Goal: Task Accomplishment & Management: Use online tool/utility

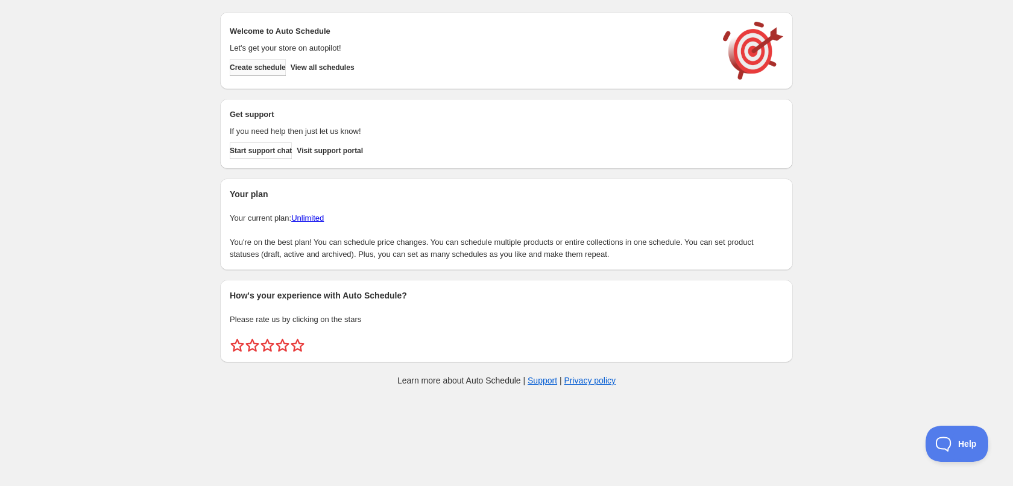
click at [286, 66] on span "Create schedule" at bounding box center [258, 68] width 56 height 10
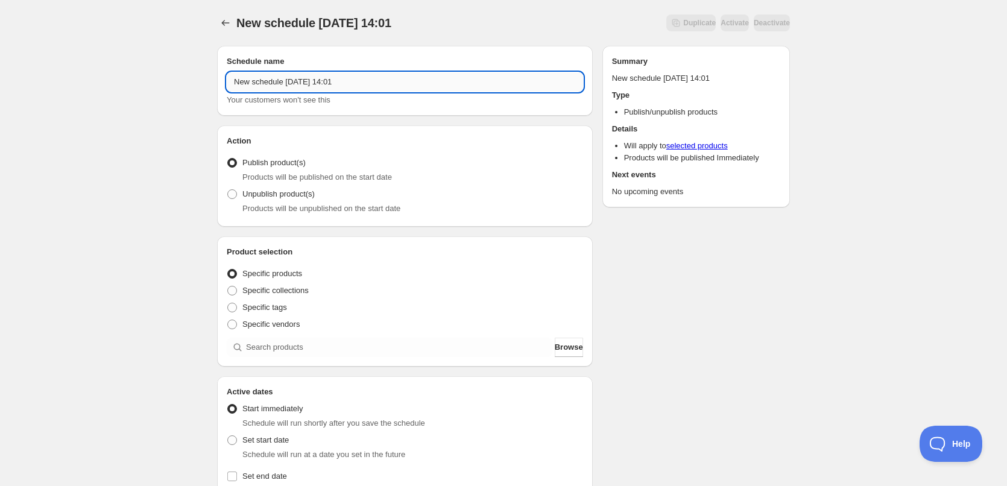
click at [327, 82] on input "New schedule [DATE] 14:01" at bounding box center [405, 81] width 356 height 19
drag, startPoint x: 371, startPoint y: 84, endPoint x: 216, endPoint y: 78, distance: 155.0
click at [216, 78] on div "Schedule name New schedule [DATE] 14:01 Your customers won't see this Action Ac…" at bounding box center [498, 465] width 582 height 858
type input "[DATE]"
click at [163, 219] on div "[DATE]. This page is ready [DATE] Duplicate Activate Deactivate More actions Du…" at bounding box center [503, 459] width 1007 height 919
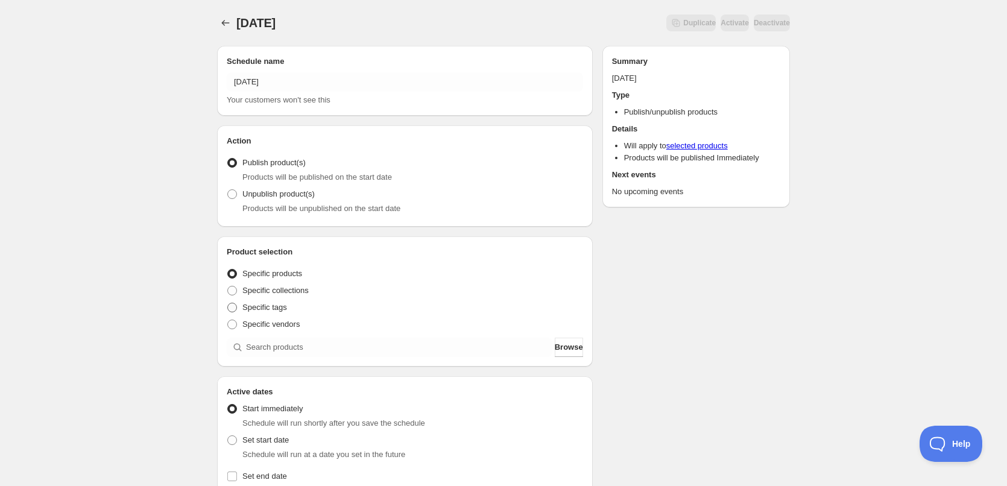
click at [273, 310] on span "Specific tags" at bounding box center [264, 307] width 45 height 9
click at [228, 303] on input "Specific tags" at bounding box center [227, 303] width 1 height 1
radio input "true"
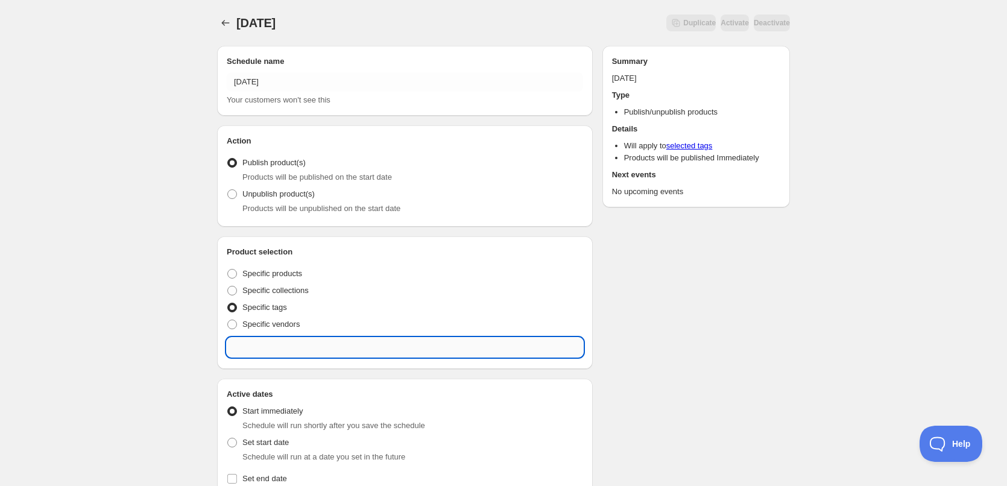
click at [329, 348] on input "text" at bounding box center [405, 347] width 356 height 19
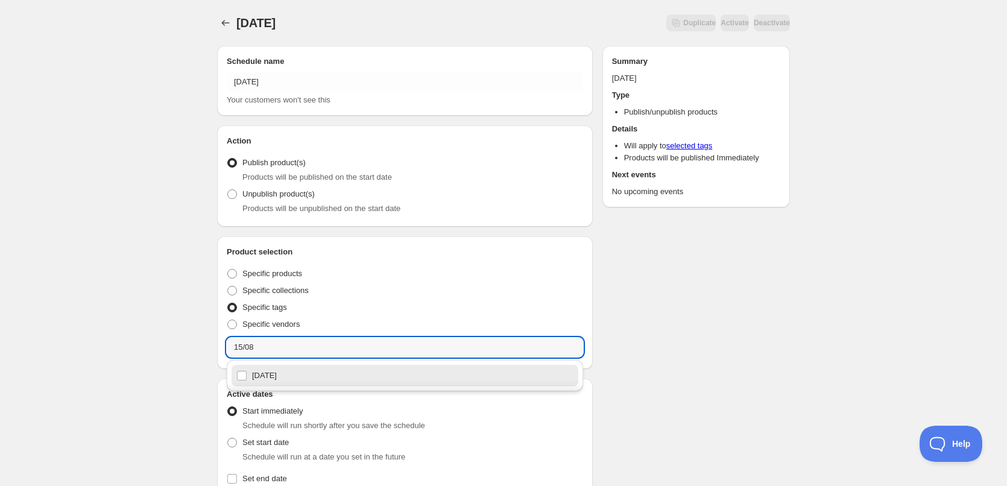
click at [241, 377] on div "[DATE]" at bounding box center [404, 375] width 337 height 17
type input "[DATE]"
checkbox input "true"
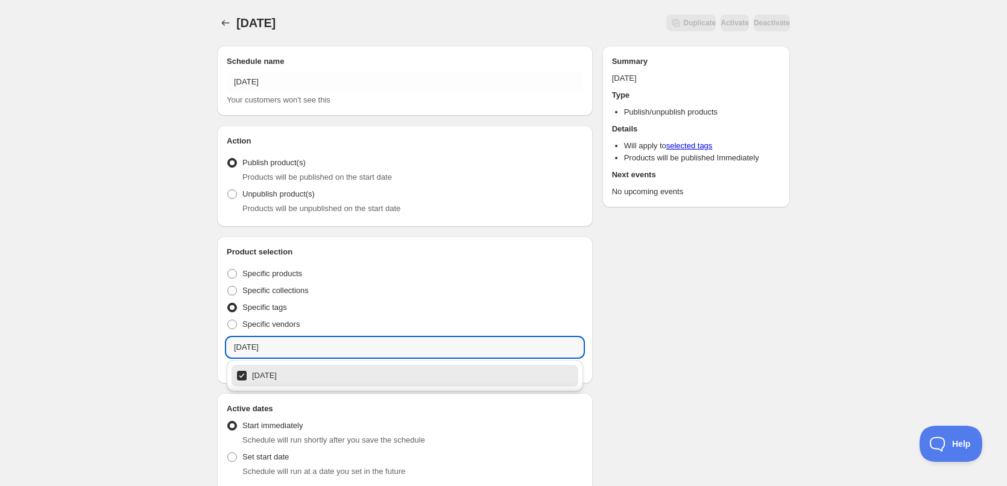
type input "[DATE]"
click at [180, 340] on div "[DATE]. This page is ready [DATE] Duplicate Activate Deactivate More actions Du…" at bounding box center [503, 467] width 1007 height 935
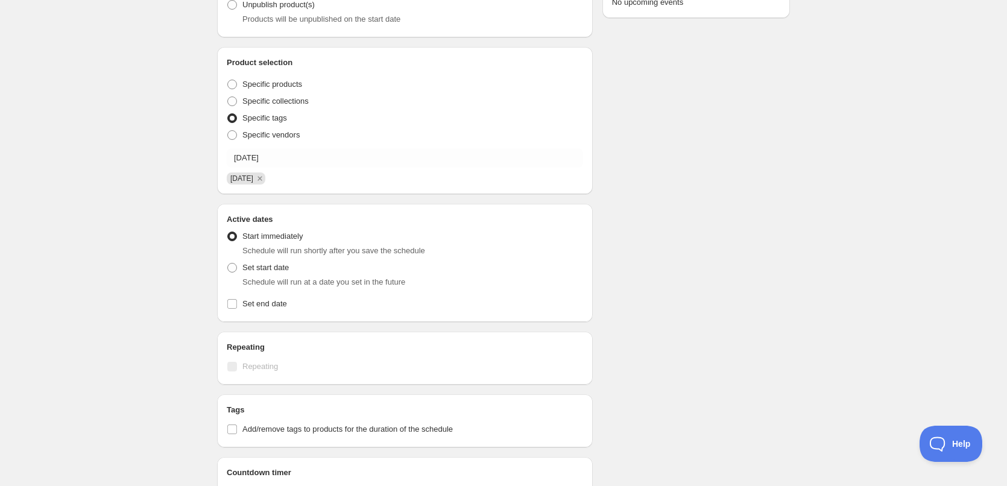
scroll to position [301, 0]
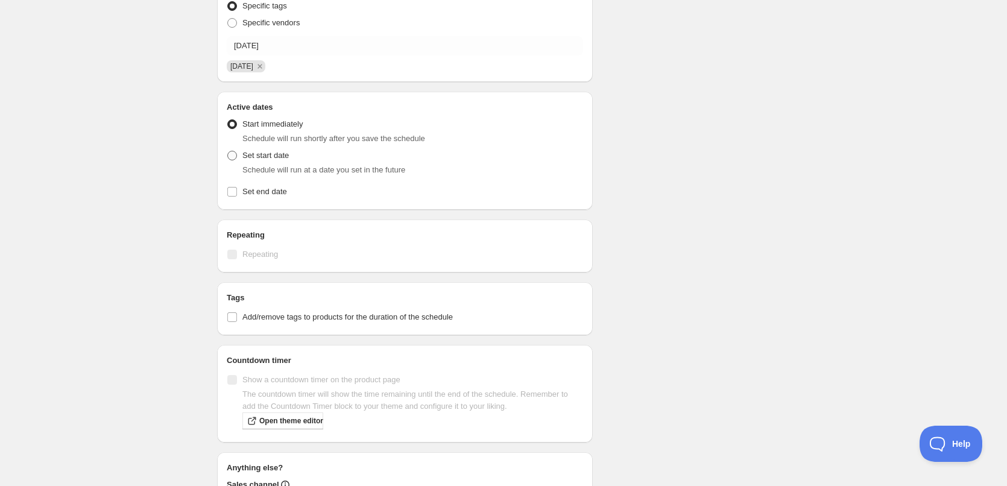
click at [231, 158] on span at bounding box center [232, 156] width 10 height 10
click at [228, 151] on input "Set start date" at bounding box center [227, 151] width 1 height 1
radio input "true"
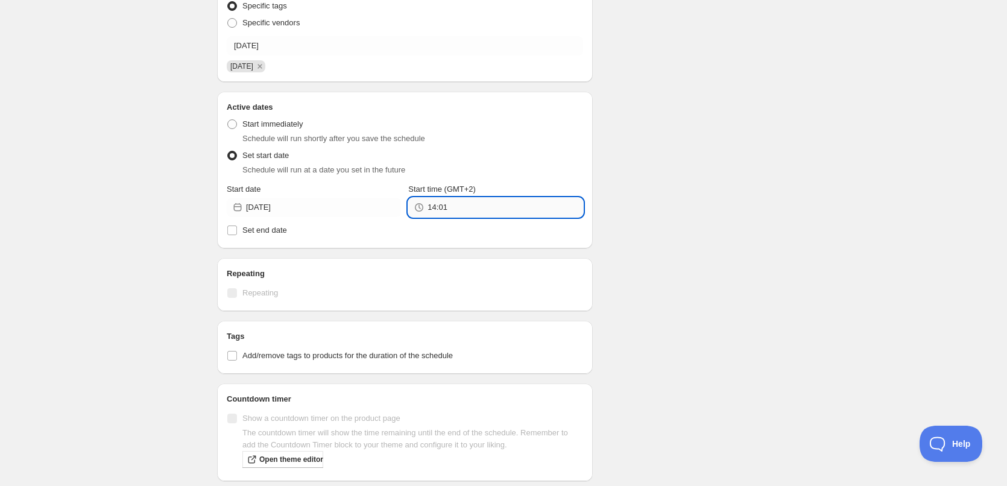
click at [450, 205] on input "14:01" at bounding box center [504, 207] width 155 height 19
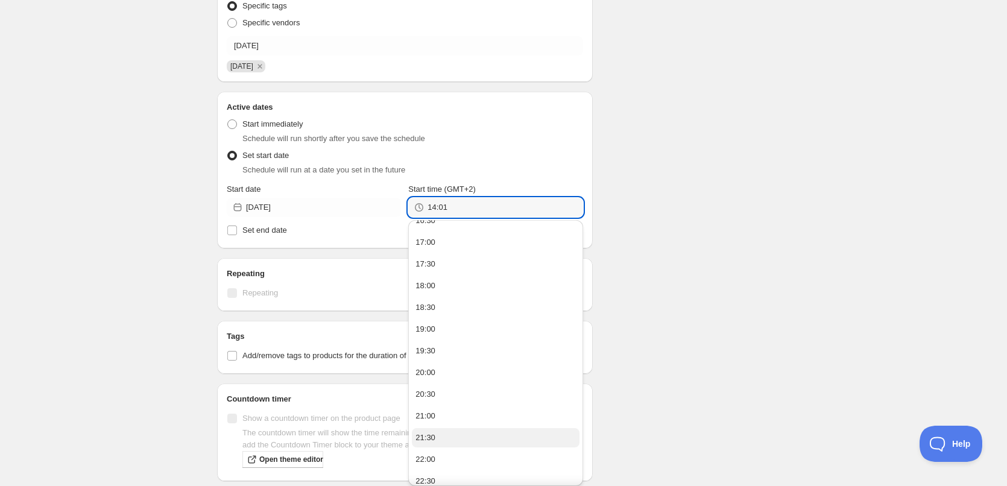
scroll to position [173, 0]
click at [477, 410] on button "22:00" at bounding box center [495, 407] width 167 height 19
type input "22:00"
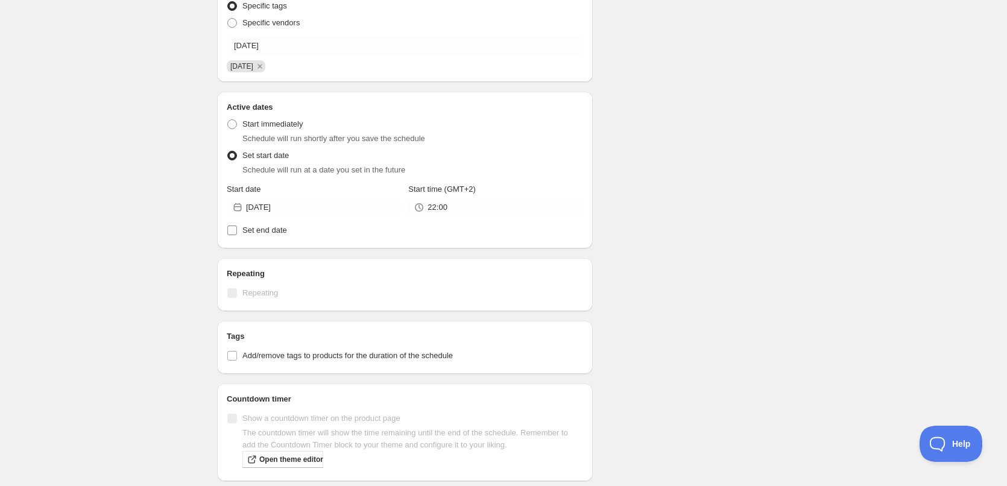
click at [233, 228] on input "Set end date" at bounding box center [232, 230] width 10 height 10
checkbox input "true"
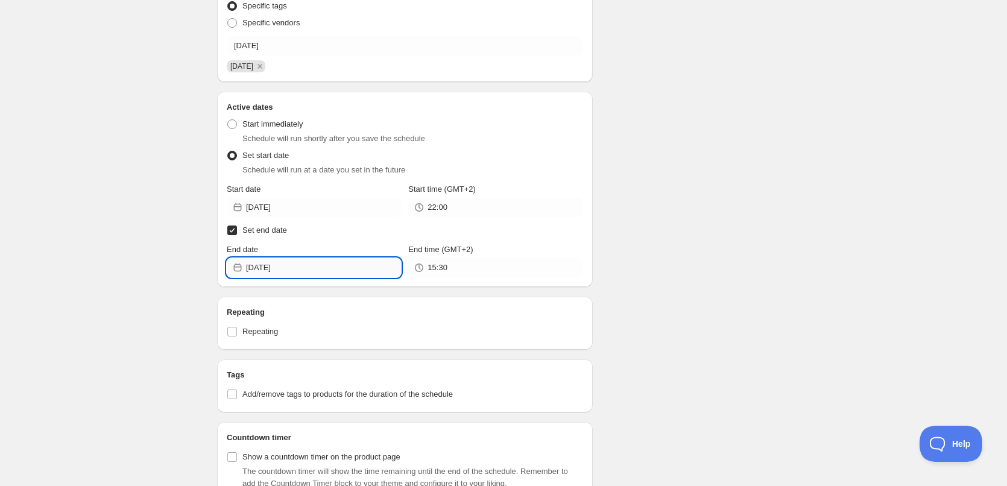
click at [291, 269] on input "[DATE]" at bounding box center [323, 267] width 155 height 19
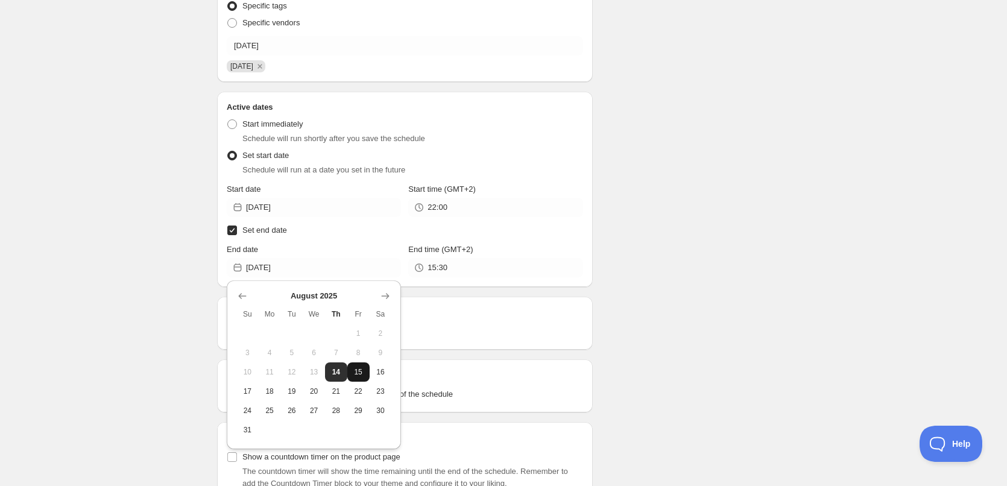
click at [353, 380] on button "15" at bounding box center [358, 371] width 22 height 19
type input "[DATE]"
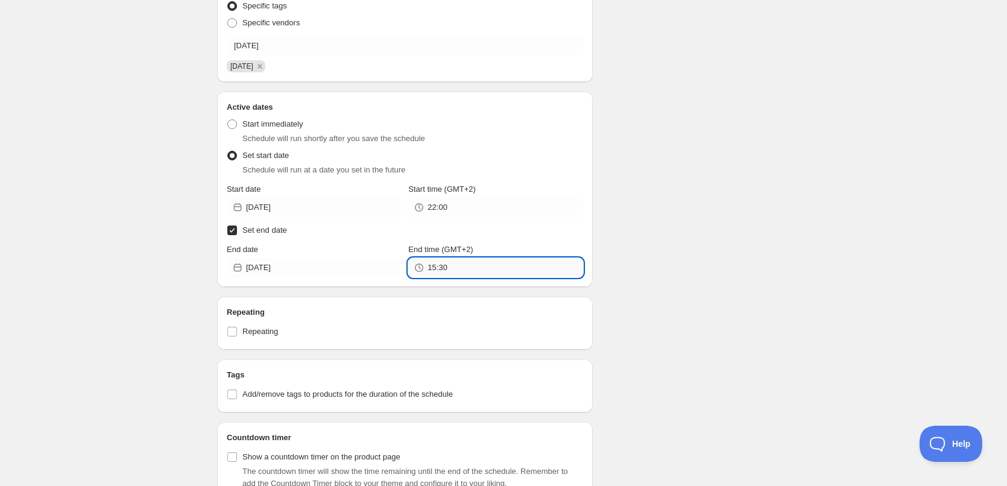
click at [464, 266] on input "15:30" at bounding box center [504, 267] width 155 height 19
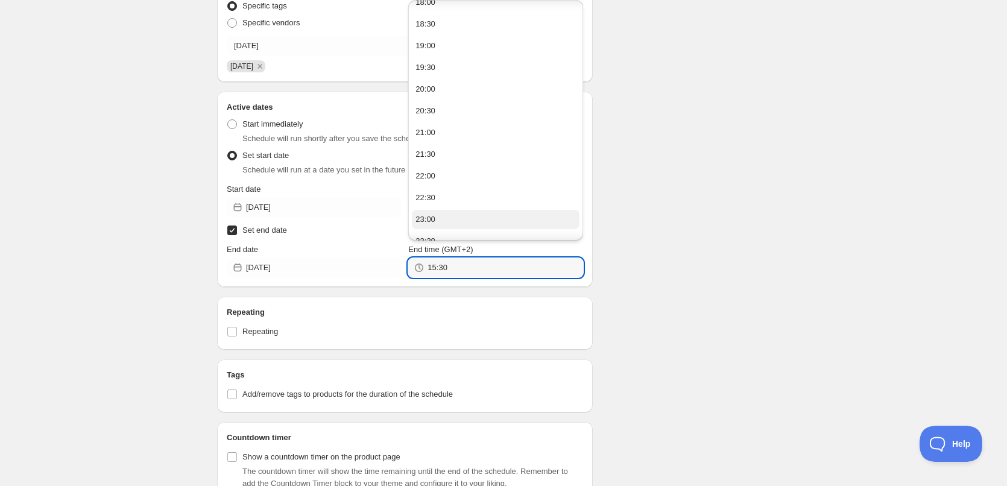
scroll to position [803, 0]
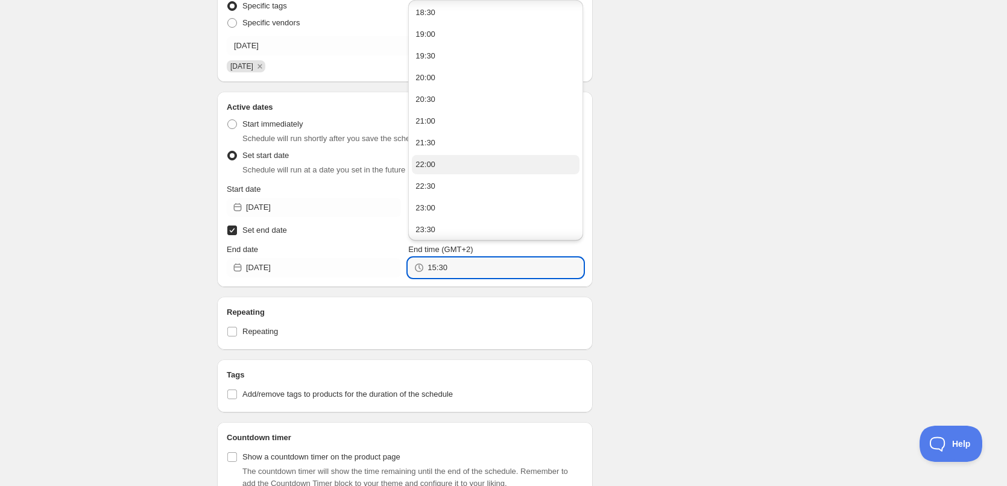
click at [457, 160] on button "22:00" at bounding box center [495, 164] width 167 height 19
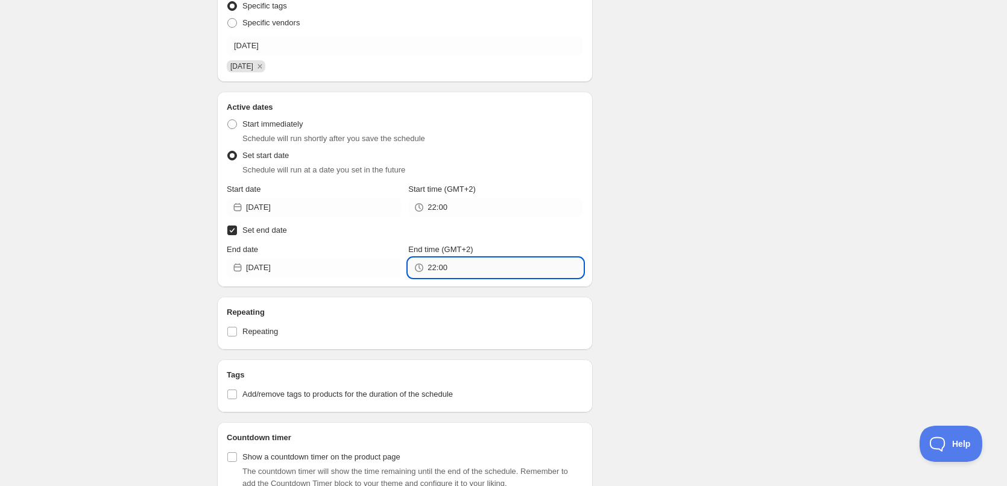
click at [441, 269] on input "22:00" at bounding box center [504, 267] width 155 height 19
type input "22:10"
click at [687, 321] on div "Schedule name [DATE] Your customers won't see this Action Action Publish produc…" at bounding box center [498, 240] width 582 height 1010
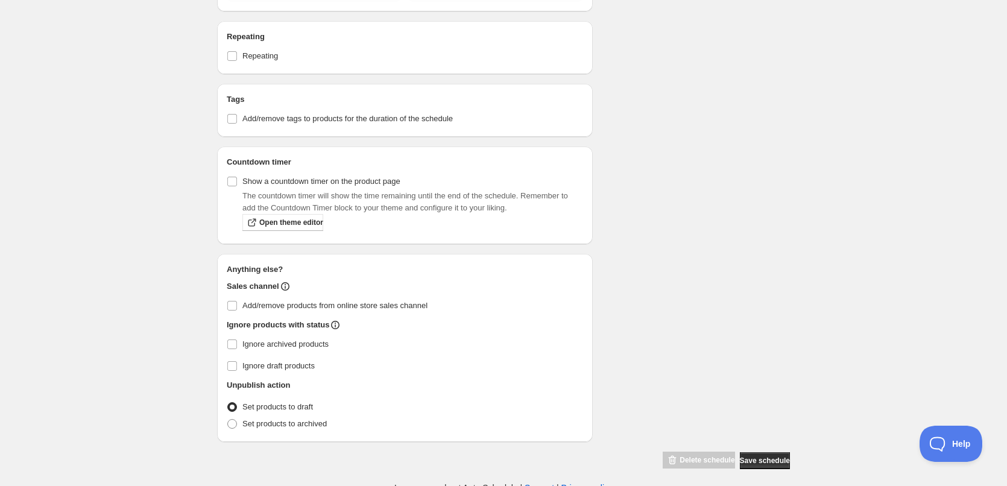
scroll to position [583, 0]
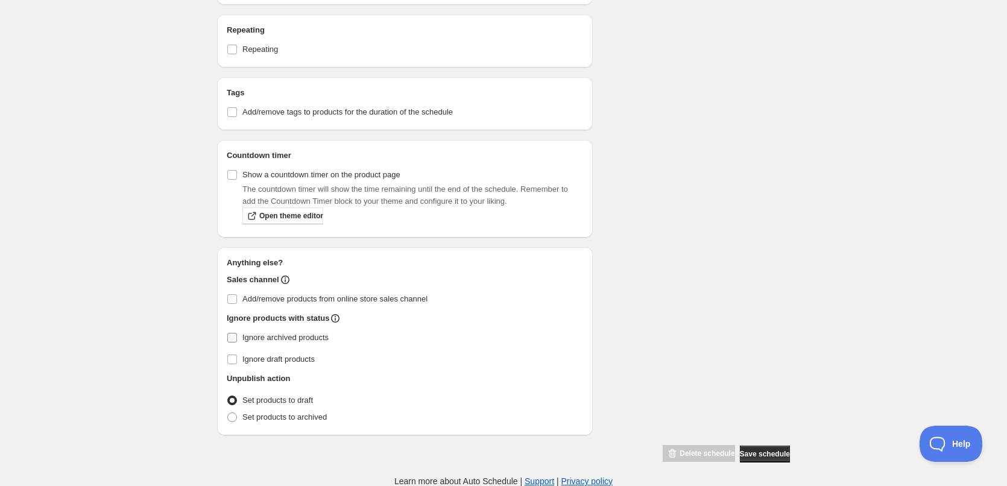
click at [295, 336] on span "Ignore archived products" at bounding box center [285, 337] width 86 height 9
click at [237, 336] on input "Ignore archived products" at bounding box center [232, 338] width 10 height 10
checkbox input "true"
click at [284, 421] on span "Set products to archived" at bounding box center [284, 417] width 84 height 12
click at [228, 413] on input "Set products to archived" at bounding box center [227, 412] width 1 height 1
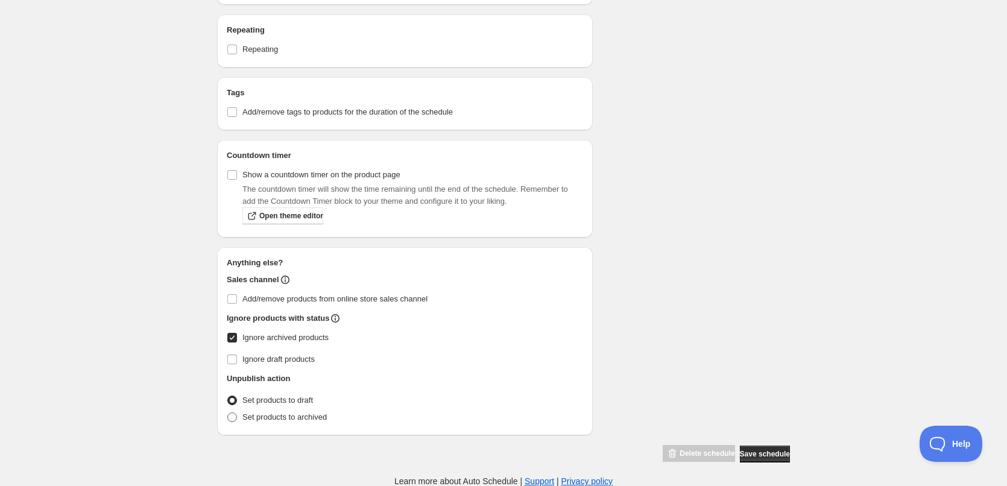
radio input "true"
click at [774, 455] on span "Save schedule" at bounding box center [765, 454] width 50 height 10
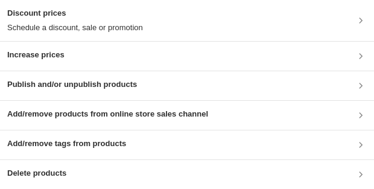
click at [121, 87] on h3 "Publish and/or unpublish products" at bounding box center [72, 84] width 130 height 12
